Goal: Find specific page/section: Find specific page/section

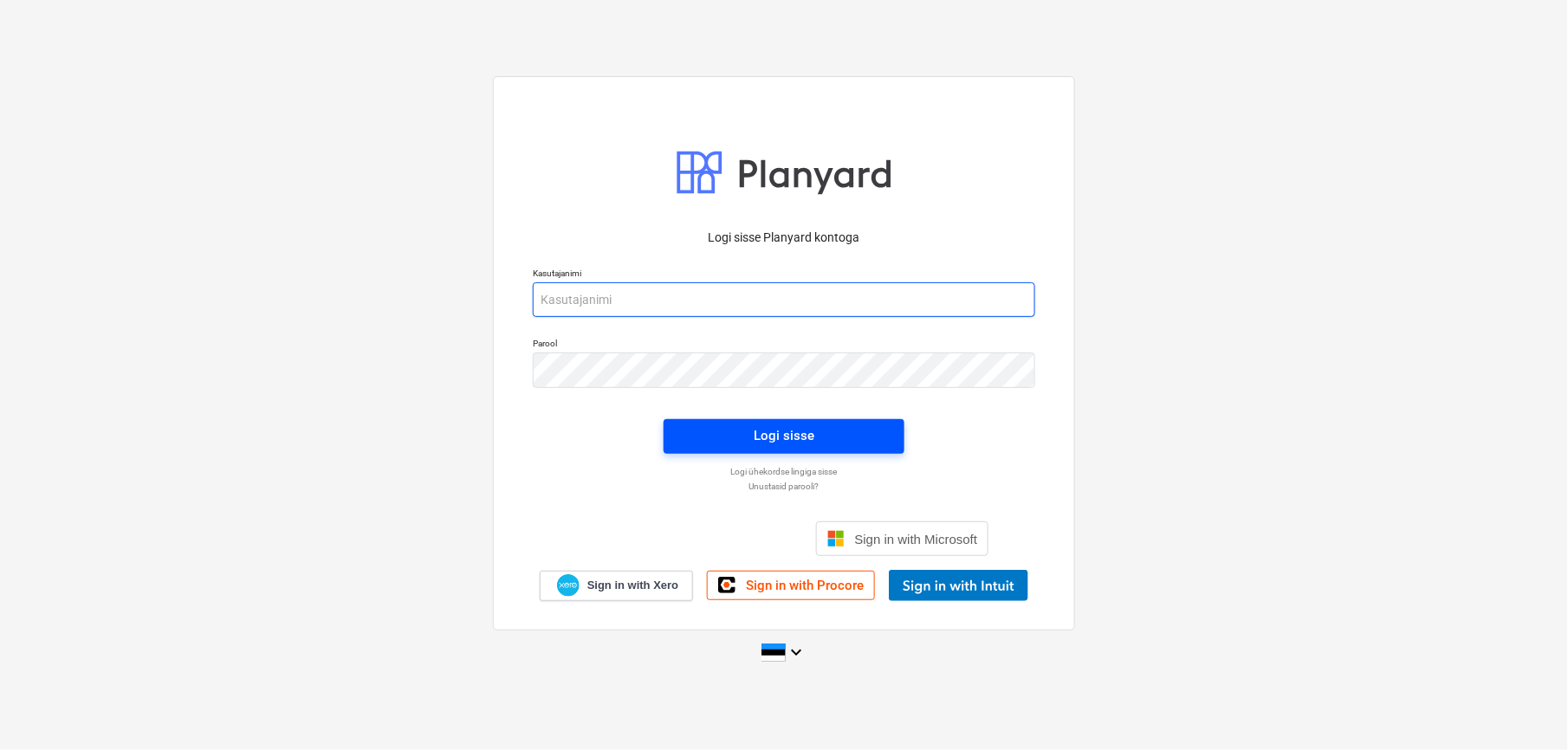
type input "[EMAIL_ADDRESS][DOMAIN_NAME]"
click at [710, 427] on span "Logi sisse" at bounding box center [784, 435] width 199 height 22
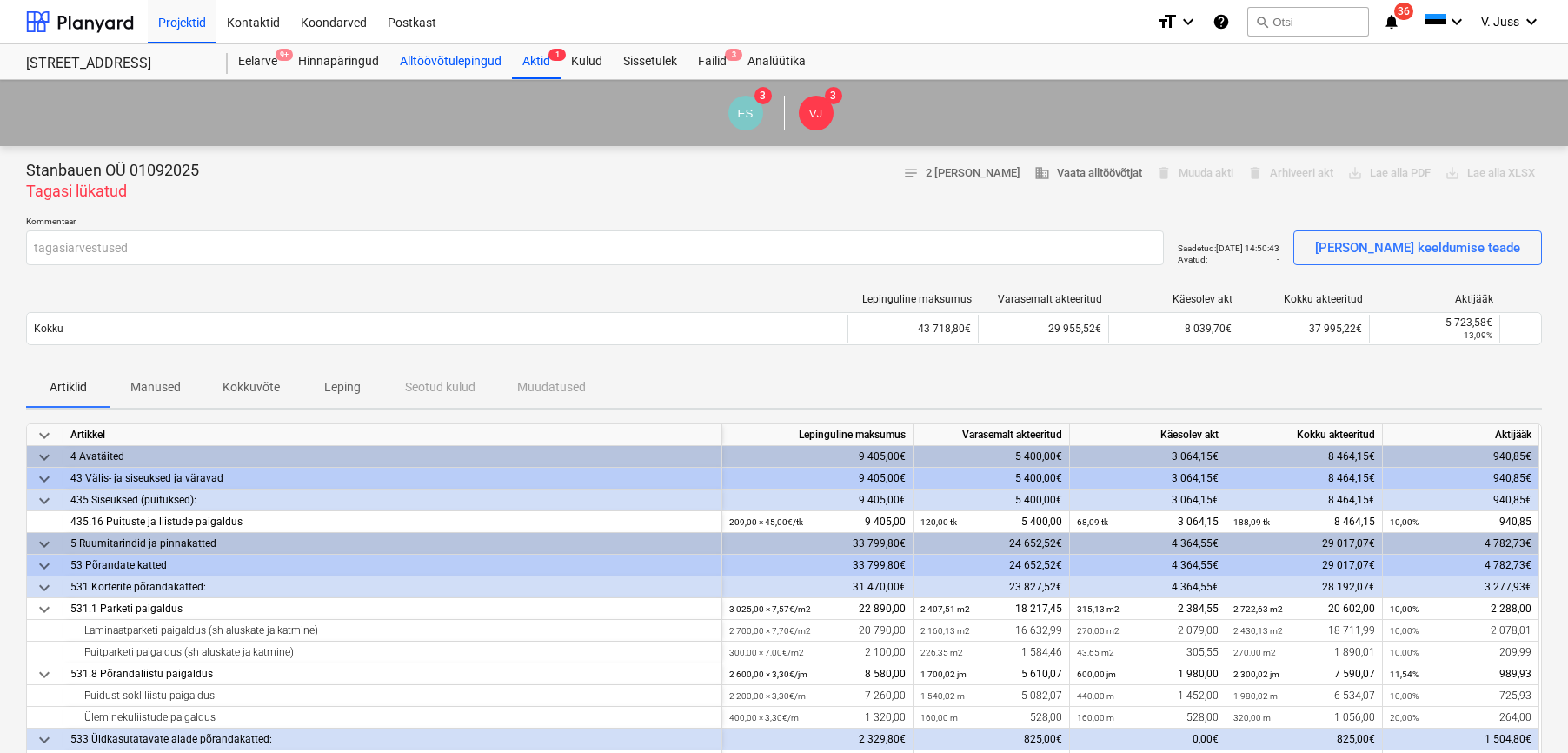
click at [432, 53] on div "Alltöövõtulepingud" at bounding box center [450, 61] width 122 height 35
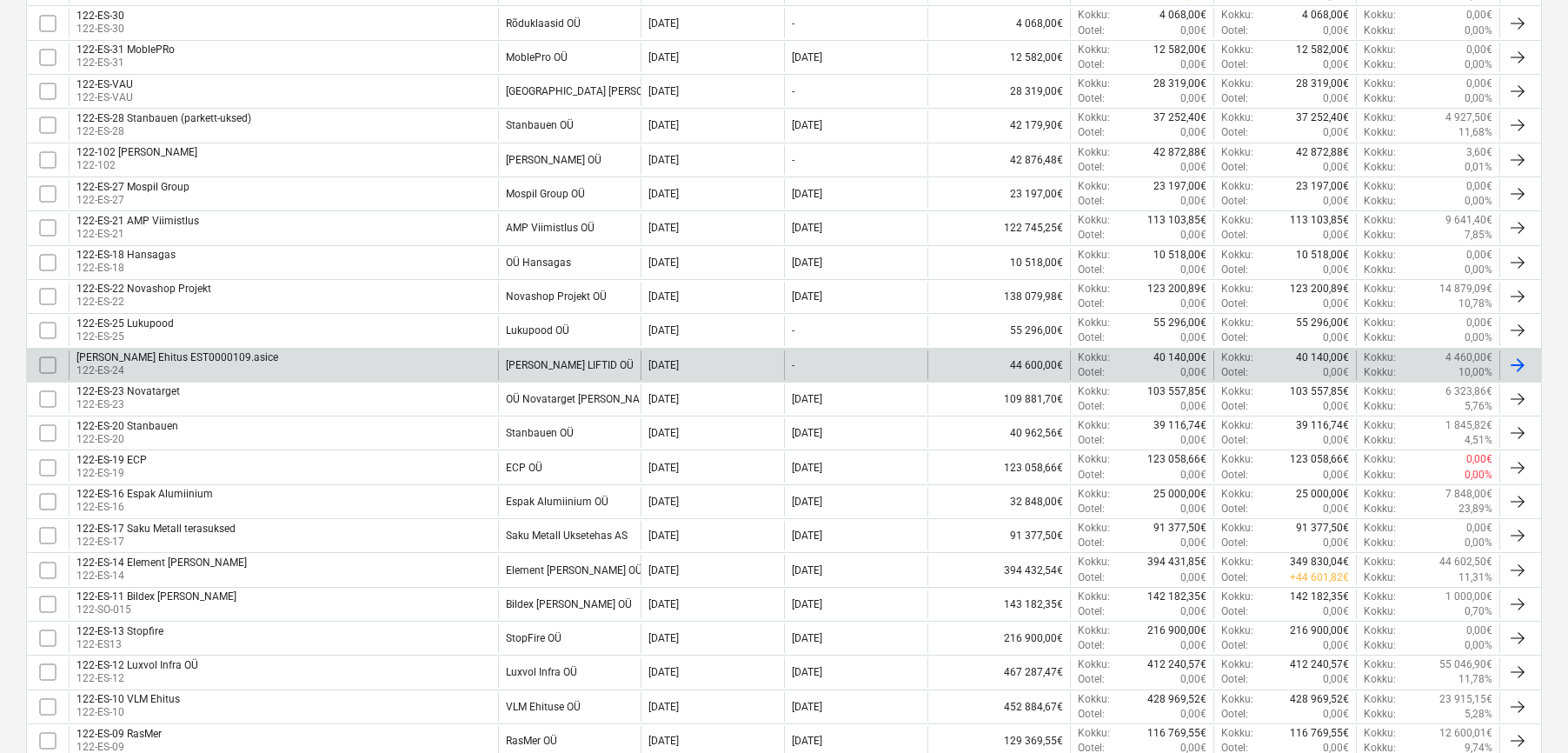
scroll to position [1043, 0]
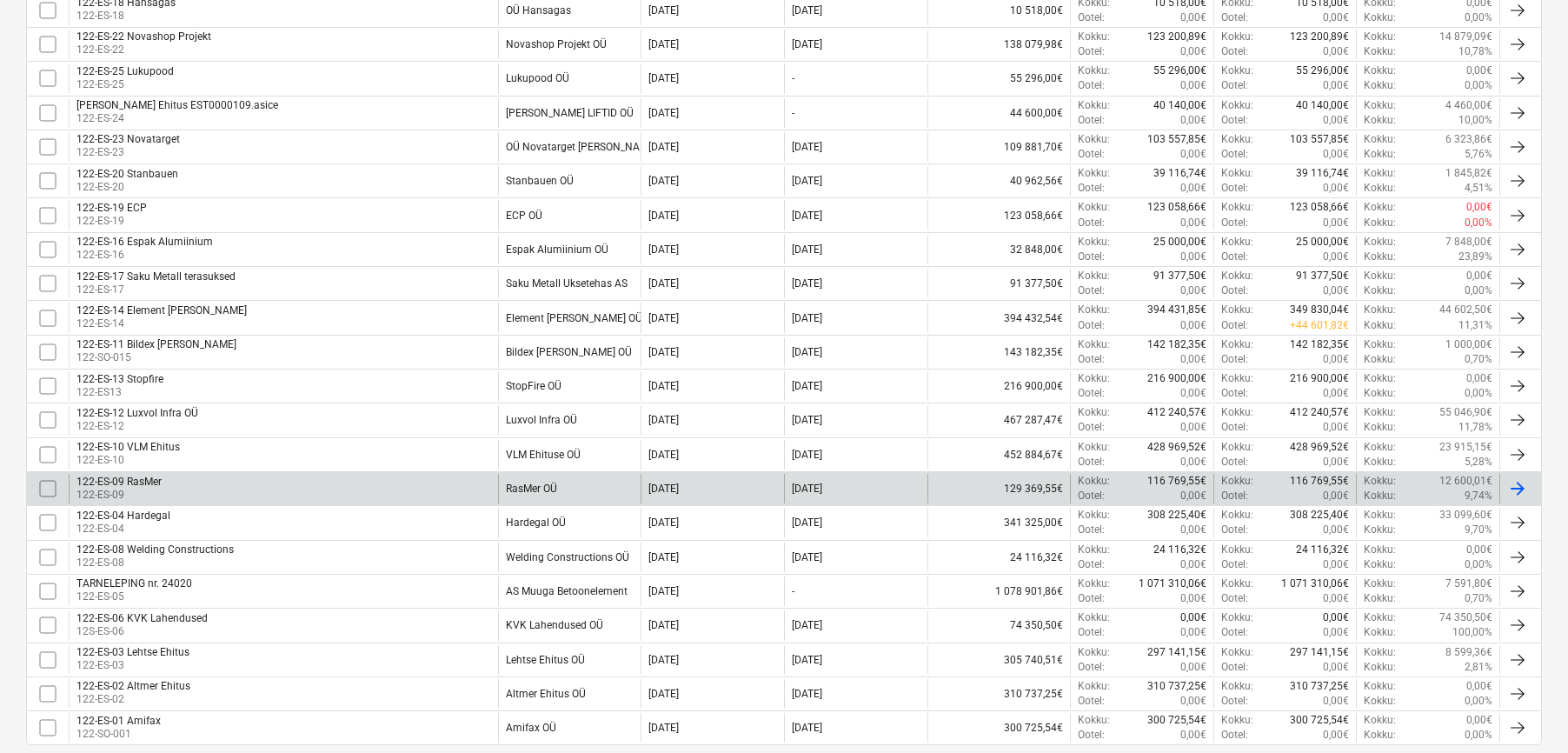
click at [164, 487] on div "122-ES-09 RasMer 122-ES-09" at bounding box center [283, 489] width 430 height 30
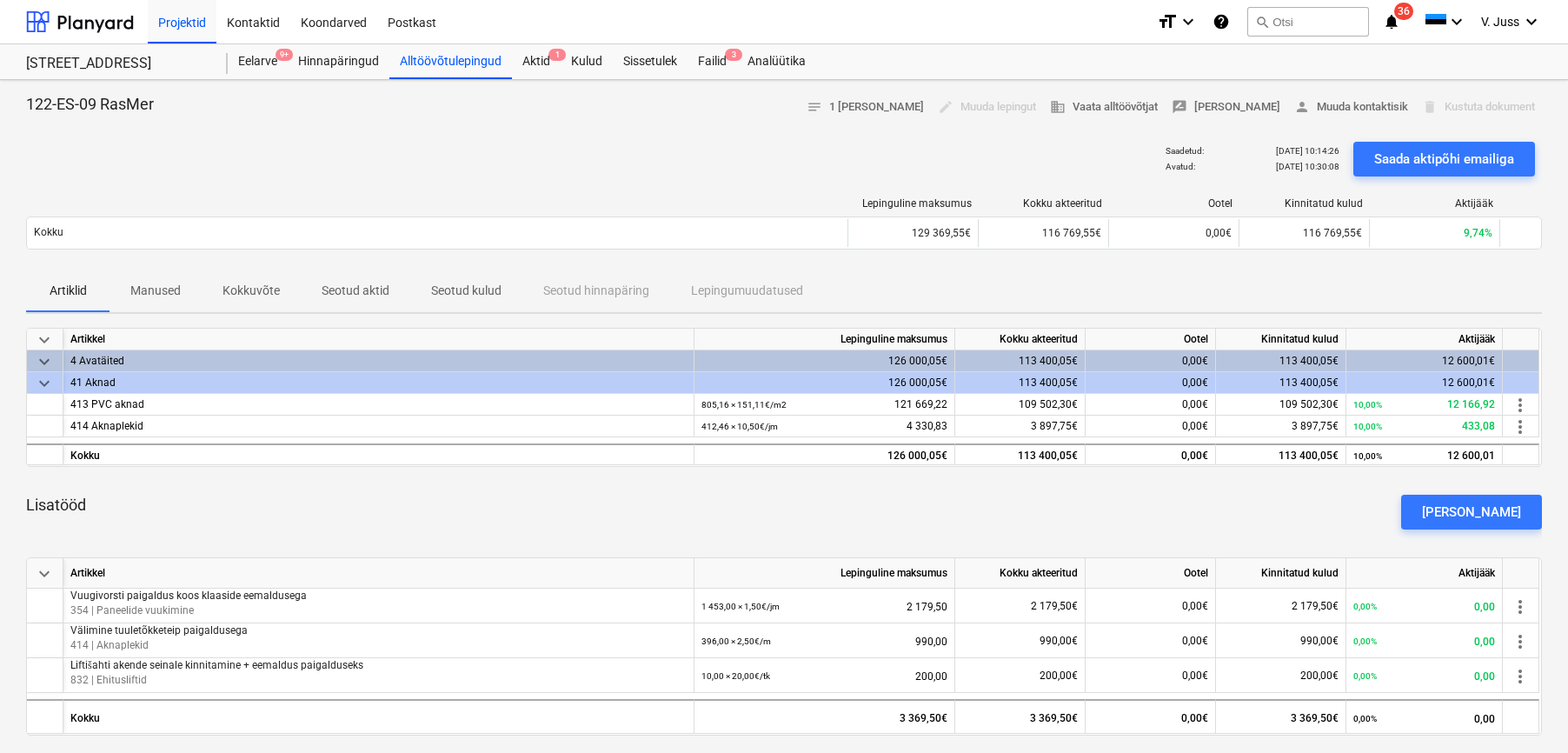
click at [356, 285] on p "Seotud aktid" at bounding box center [355, 291] width 68 height 19
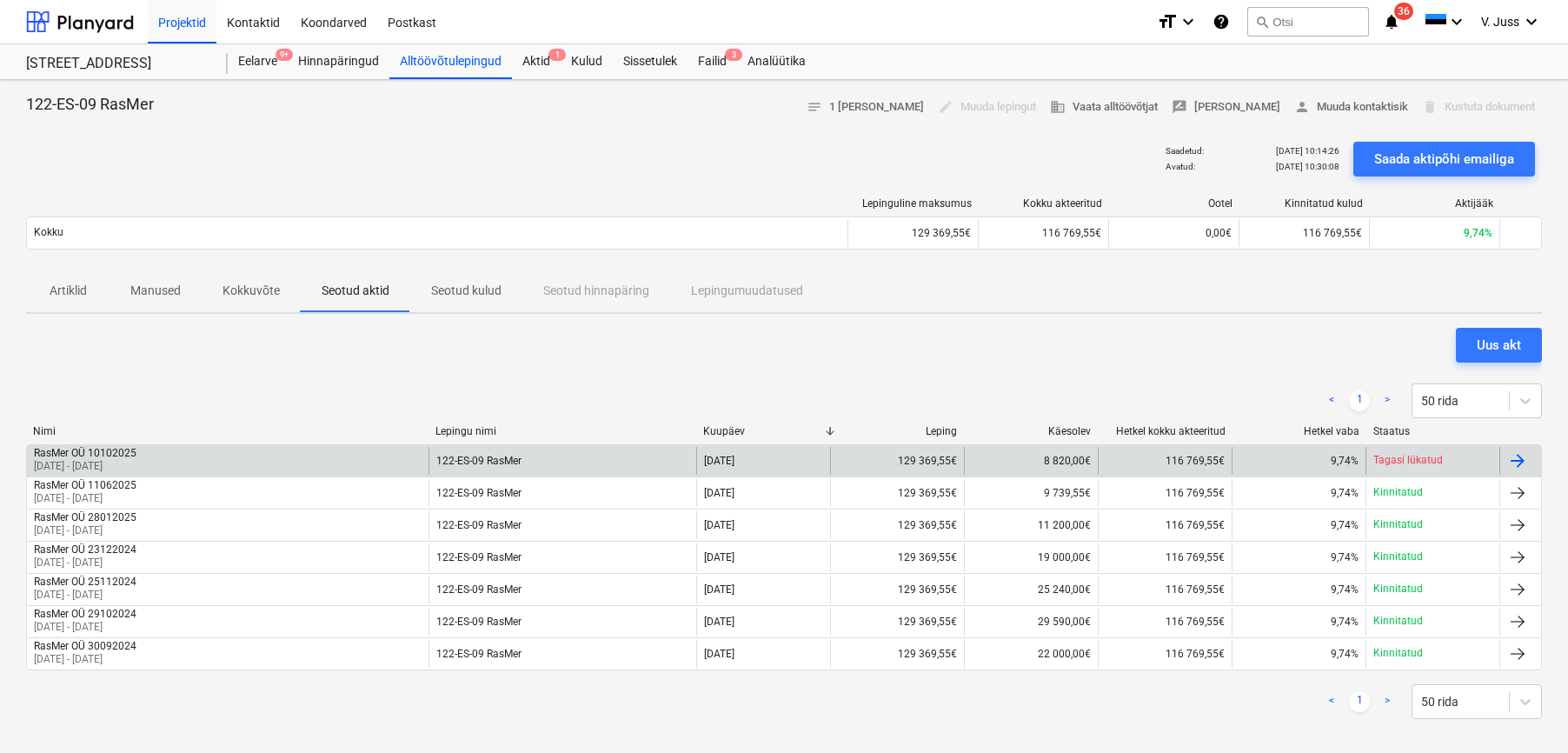
click at [120, 456] on div "RasMer OÜ 10102025" at bounding box center [85, 452] width 103 height 12
